Goal: Task Accomplishment & Management: Use online tool/utility

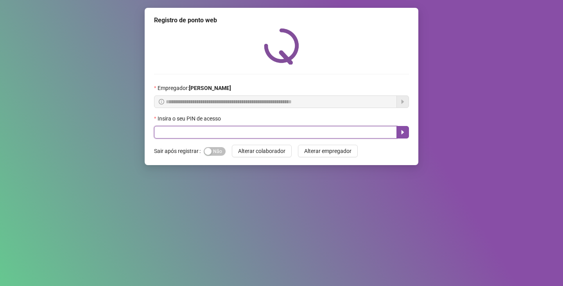
click at [252, 134] on input "text" at bounding box center [275, 132] width 243 height 13
type input "*****"
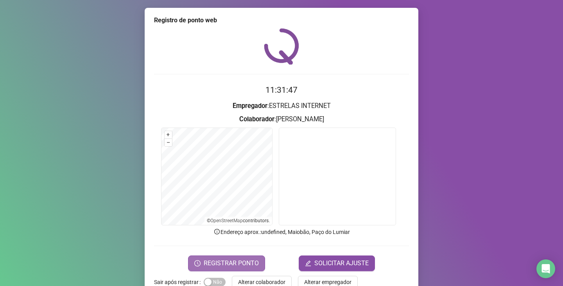
click at [205, 269] on button "REGISTRAR PONTO" at bounding box center [226, 263] width 77 height 16
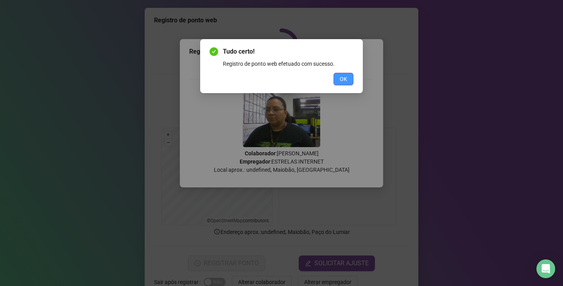
click at [342, 80] on span "OK" at bounding box center [343, 79] width 7 height 9
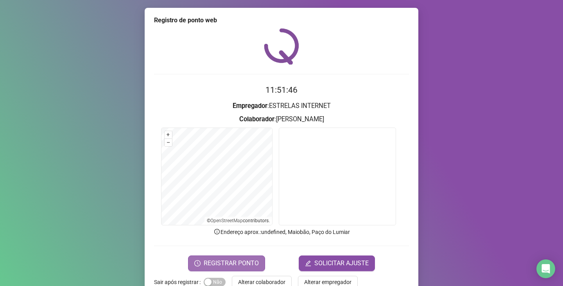
click at [214, 257] on button "REGISTRAR PONTO" at bounding box center [226, 263] width 77 height 16
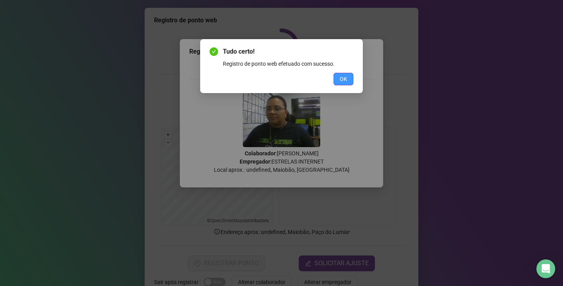
click at [338, 74] on button "OK" at bounding box center [343, 79] width 20 height 13
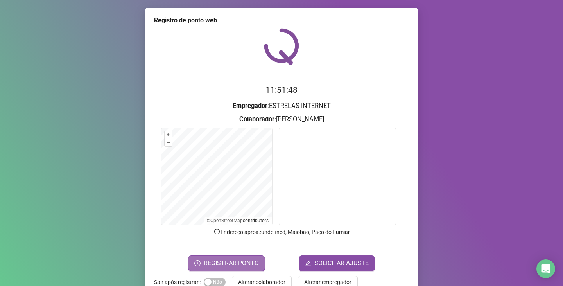
click at [201, 262] on button "REGISTRAR PONTO" at bounding box center [226, 263] width 77 height 16
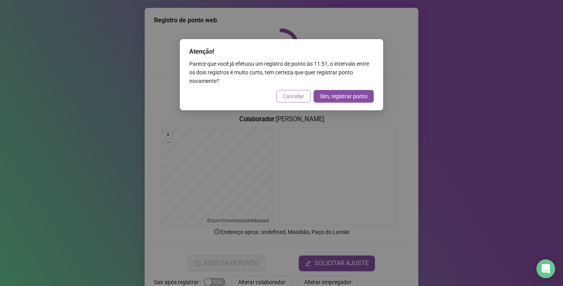
drag, startPoint x: 304, startPoint y: 92, endPoint x: 152, endPoint y: 5, distance: 174.5
click at [303, 91] on button "Cancelar" at bounding box center [293, 96] width 34 height 13
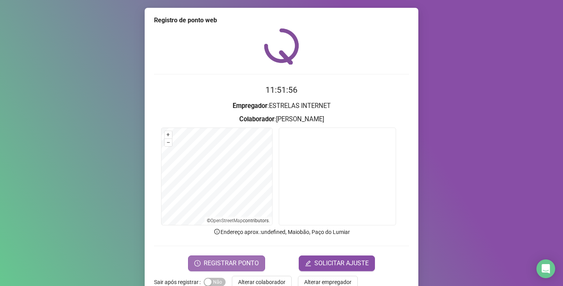
click at [224, 263] on span "REGISTRAR PONTO" at bounding box center [231, 262] width 55 height 9
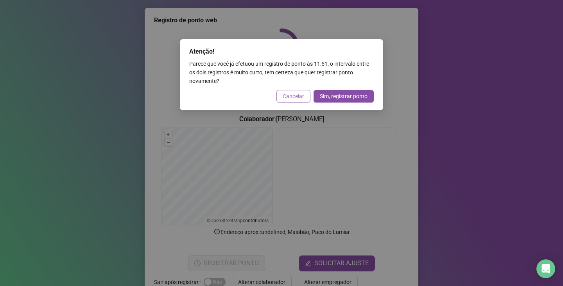
click at [297, 95] on span "Cancelar" at bounding box center [292, 96] width 21 height 9
